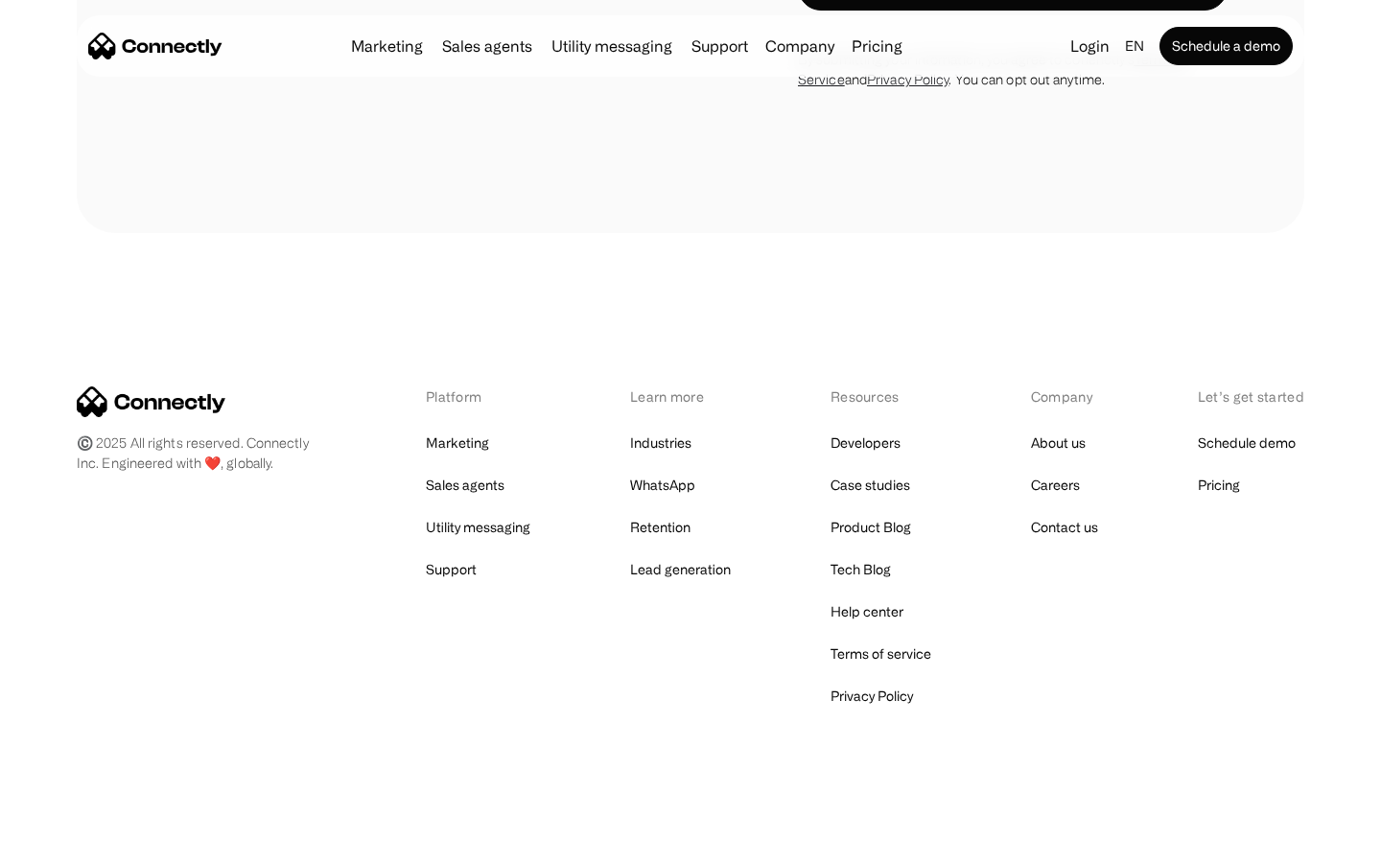
scroll to position [5857, 0]
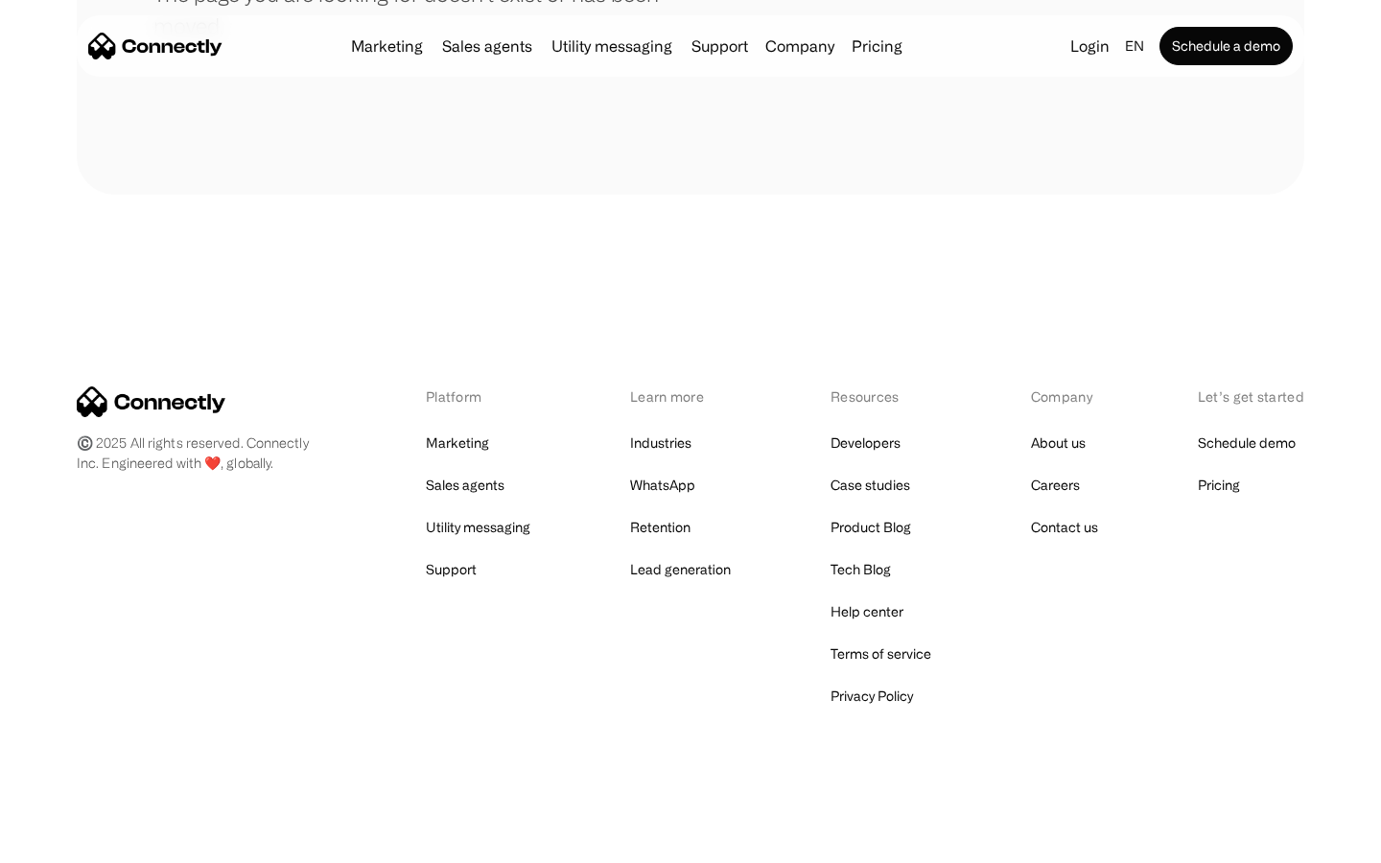
scroll to position [350, 0]
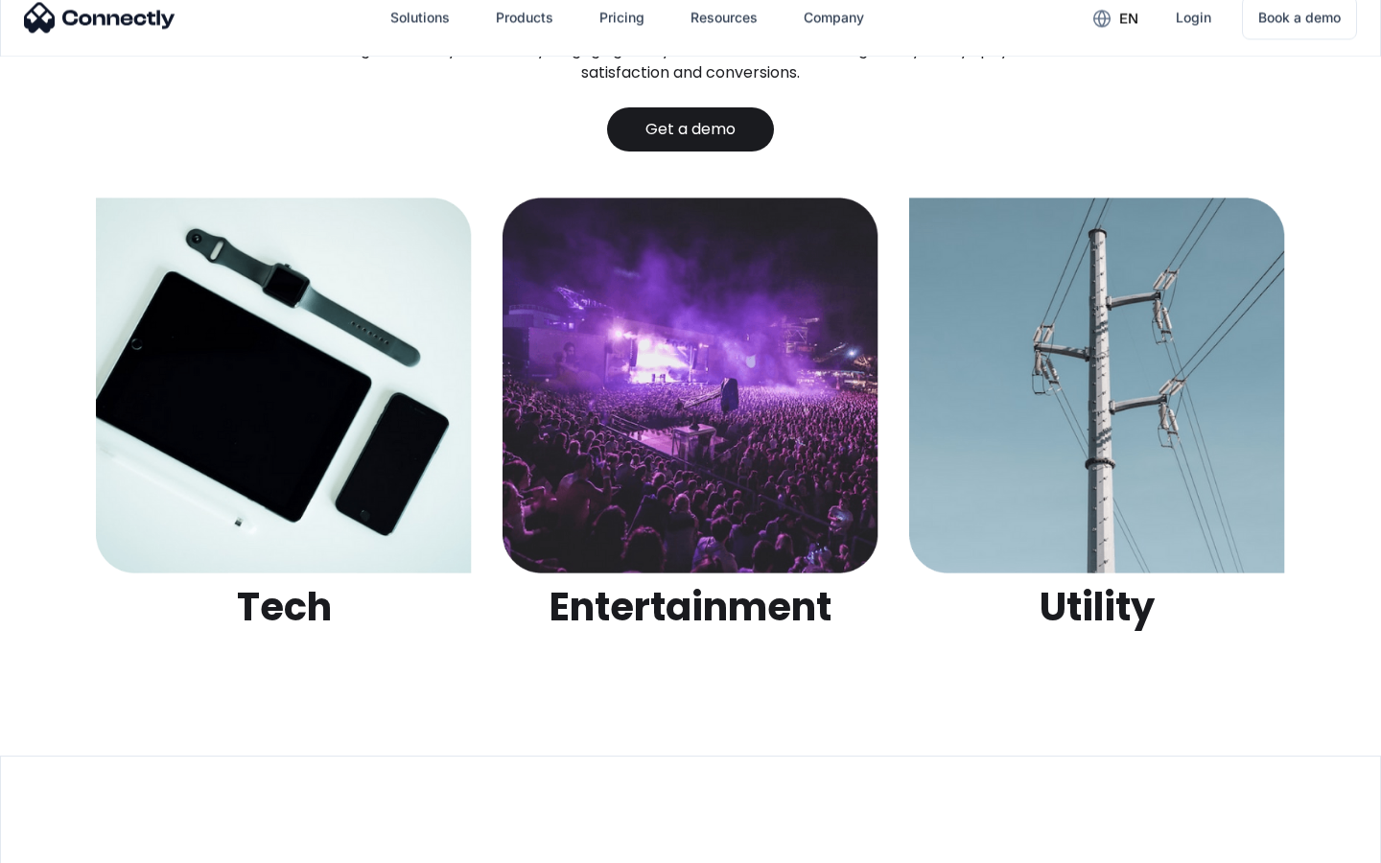
scroll to position [6050, 0]
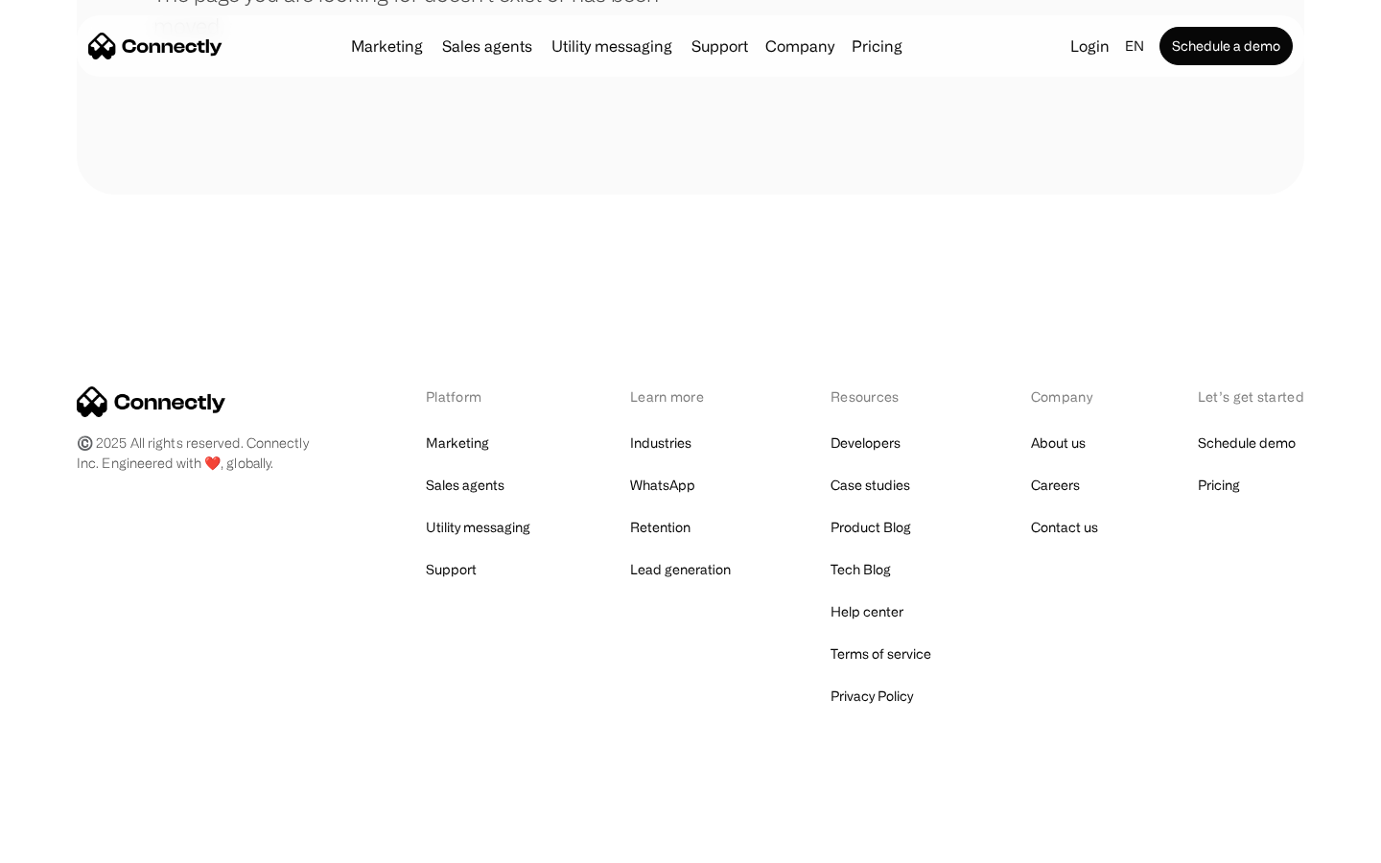
scroll to position [350, 0]
